Goal: Task Accomplishment & Management: Use online tool/utility

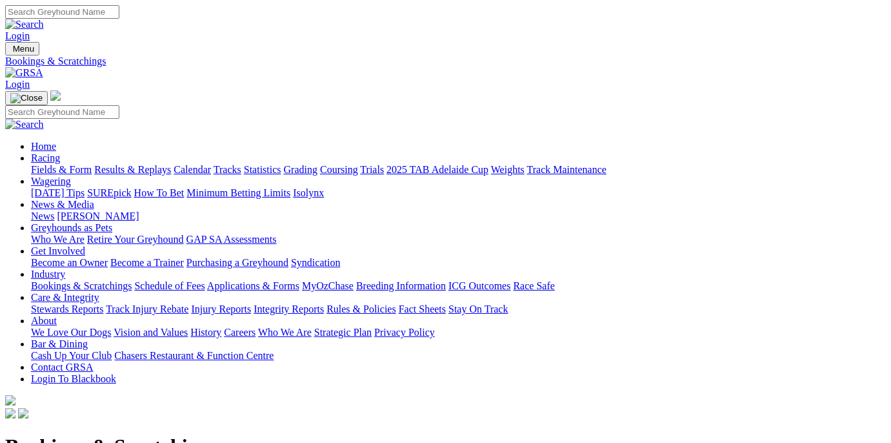
scroll to position [132, 0]
